Goal: Check status: Check status

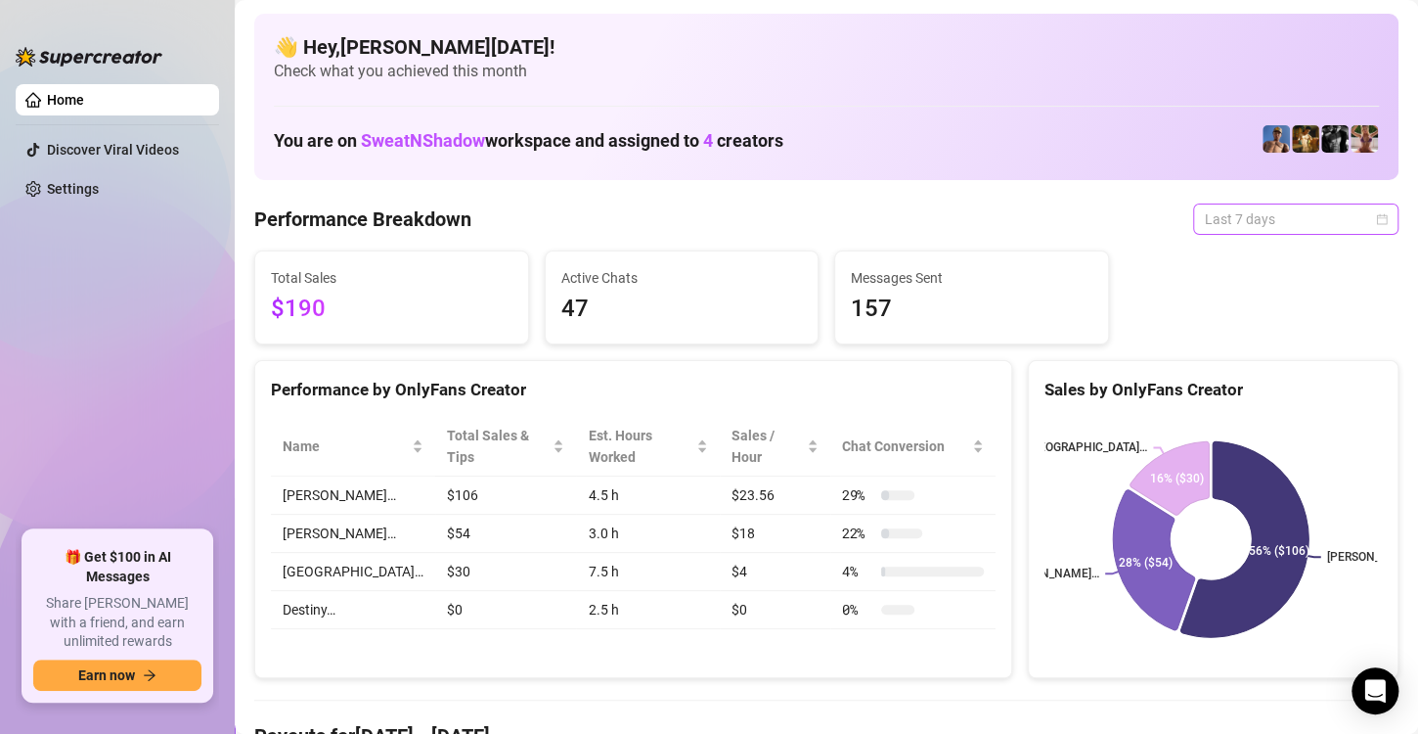
click at [1218, 212] on span "Last 7 days" at bounding box center [1296, 218] width 182 height 29
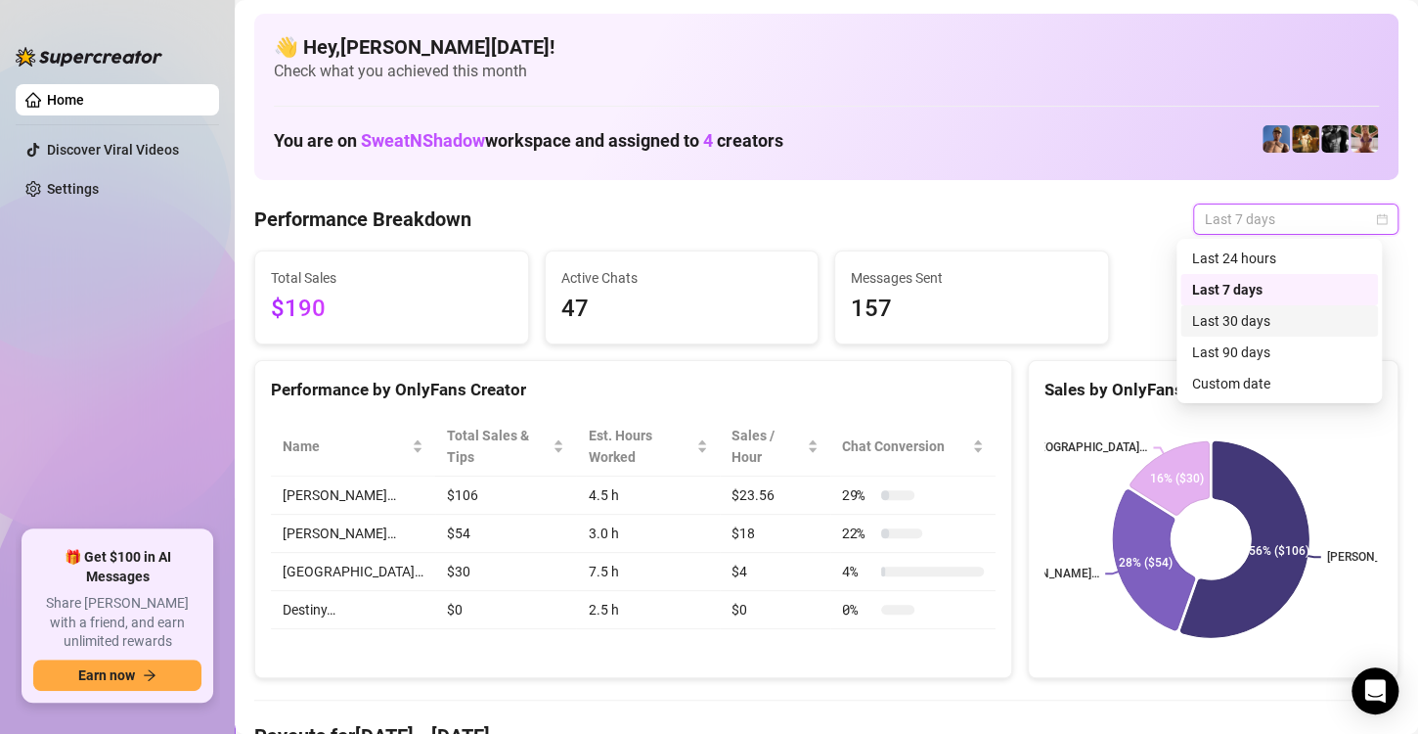
click at [1237, 314] on div "Last 30 days" at bounding box center [1279, 321] width 174 height 22
click at [1251, 207] on span "Last 30 days" at bounding box center [1296, 218] width 182 height 29
click at [1241, 284] on div "Last 7 days" at bounding box center [1279, 290] width 174 height 22
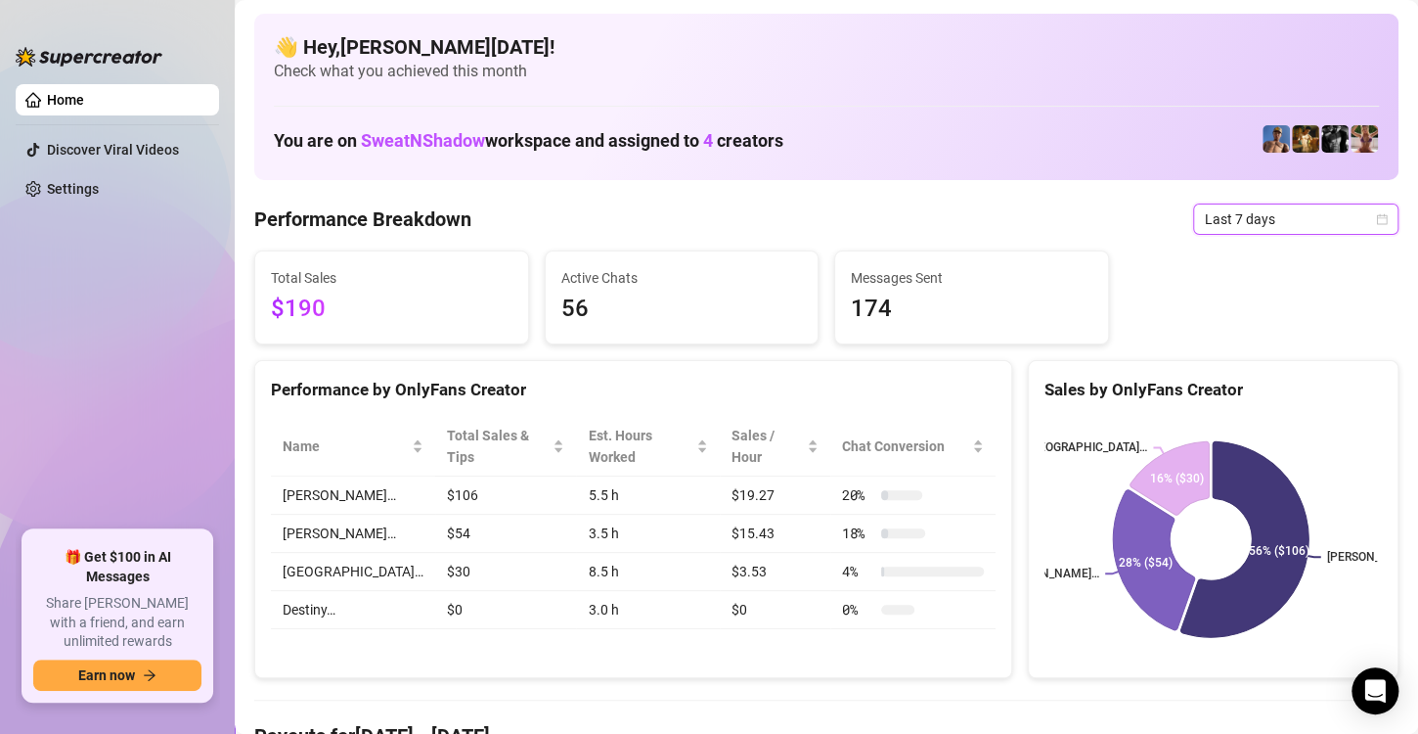
click at [1376, 219] on icon "calendar" at bounding box center [1382, 219] width 12 height 12
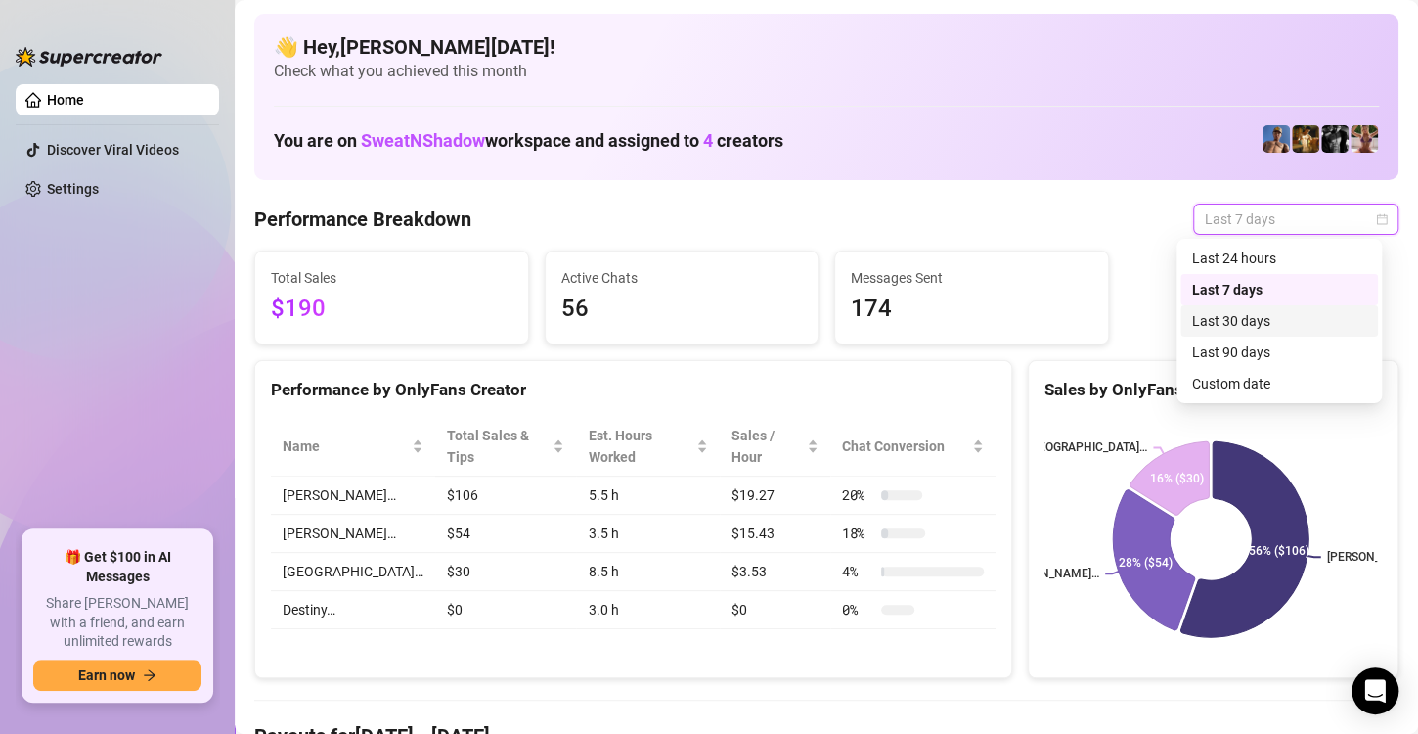
click at [1274, 325] on div "Last 30 days" at bounding box center [1279, 321] width 174 height 22
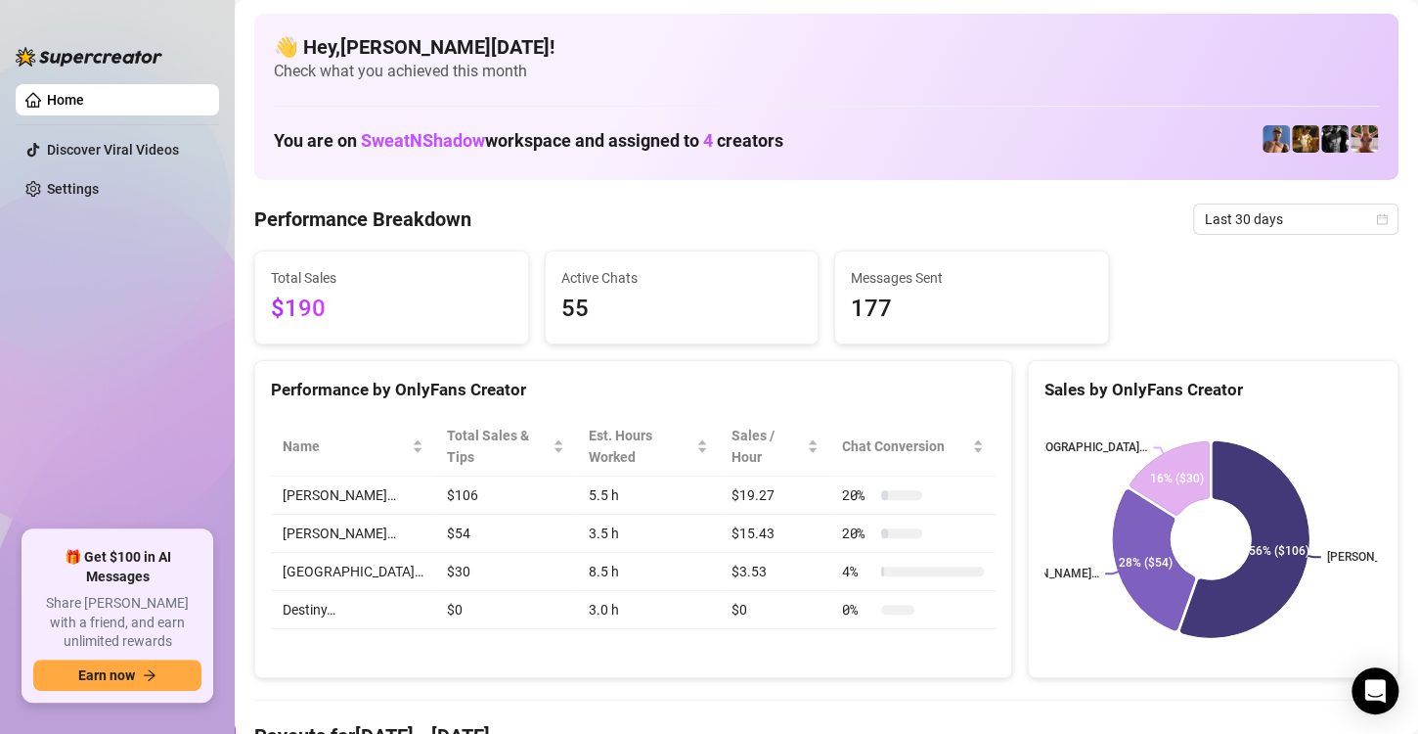
click at [594, 301] on span "55" at bounding box center [682, 309] width 242 height 37
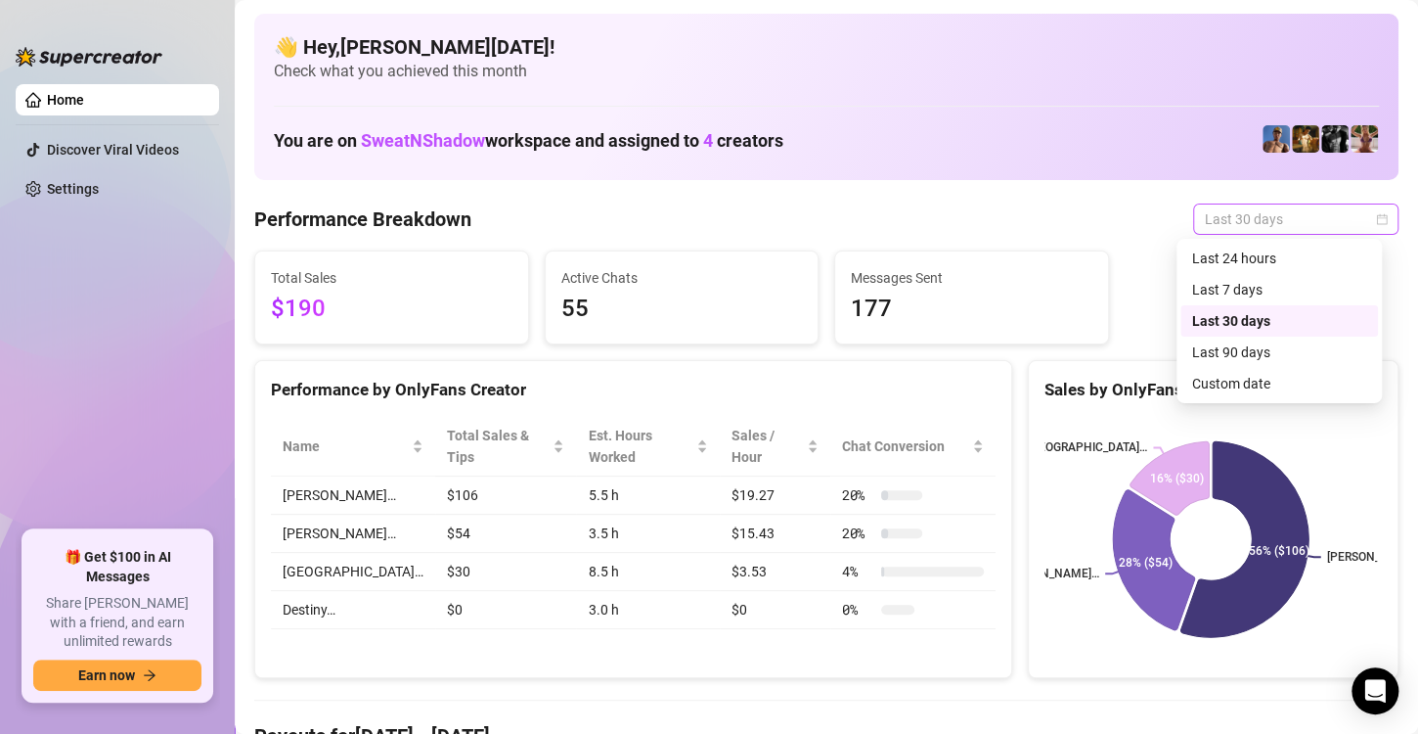
click at [1255, 222] on span "Last 30 days" at bounding box center [1296, 218] width 182 height 29
click at [1239, 349] on div "Last 90 days" at bounding box center [1279, 352] width 174 height 22
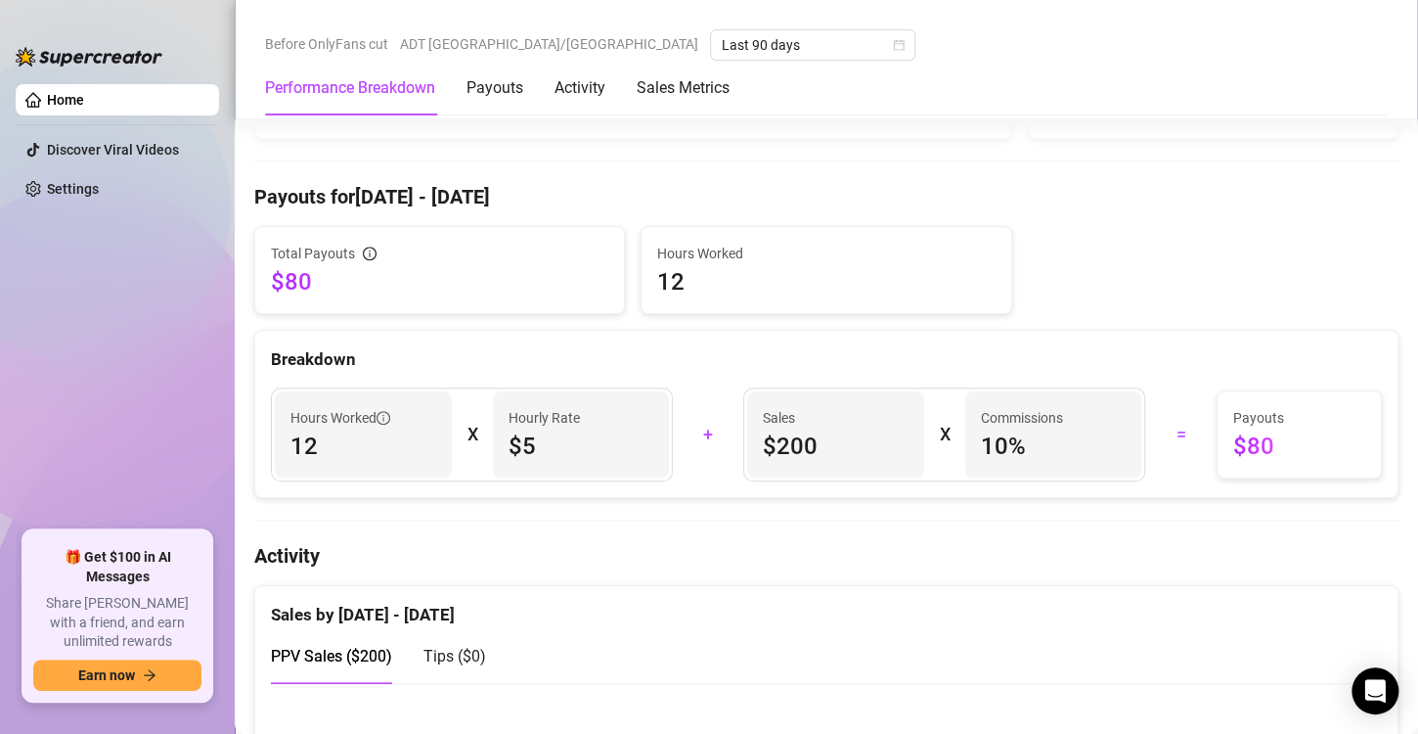
scroll to position [544, 0]
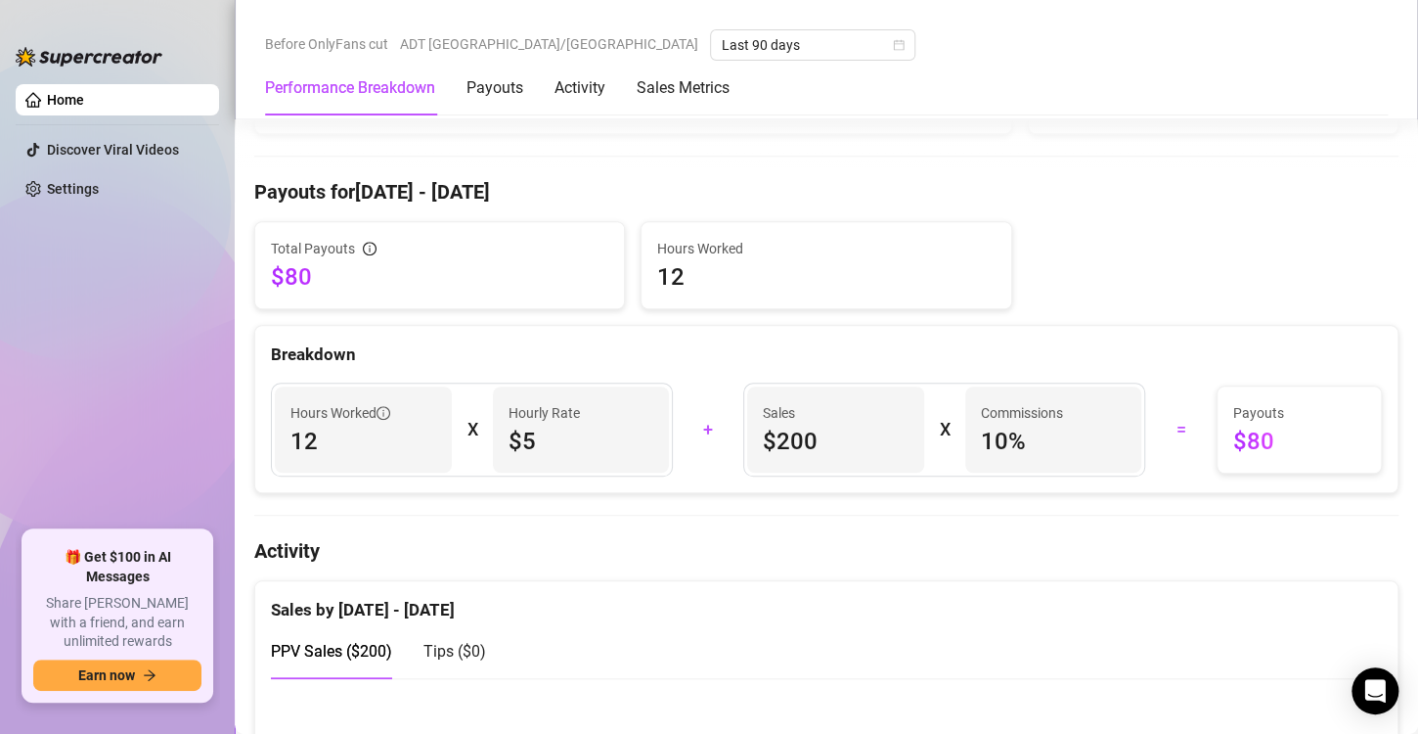
click at [902, 581] on div "Sales by [DATE] - [DATE]" at bounding box center [826, 602] width 1111 height 42
